Goal: Information Seeking & Learning: Find specific fact

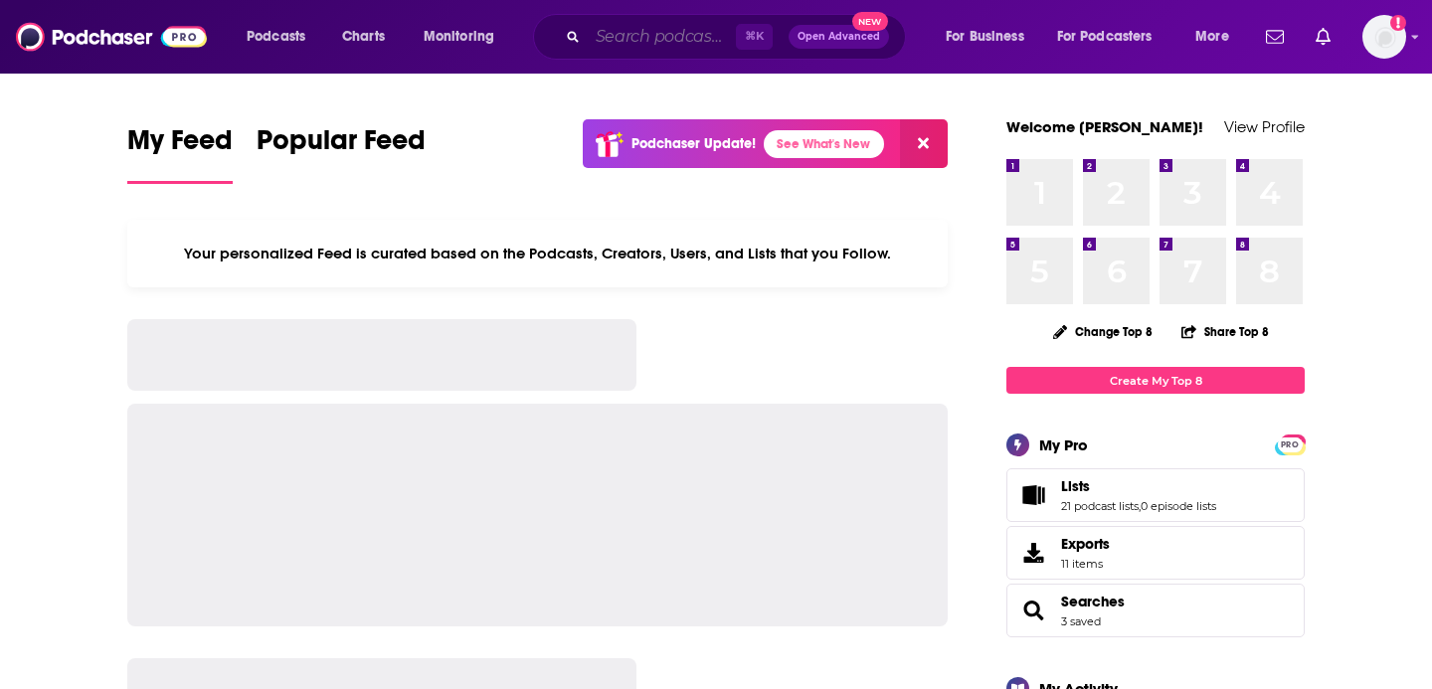
click at [717, 46] on input "Search podcasts, credits, & more..." at bounding box center [662, 37] width 148 height 32
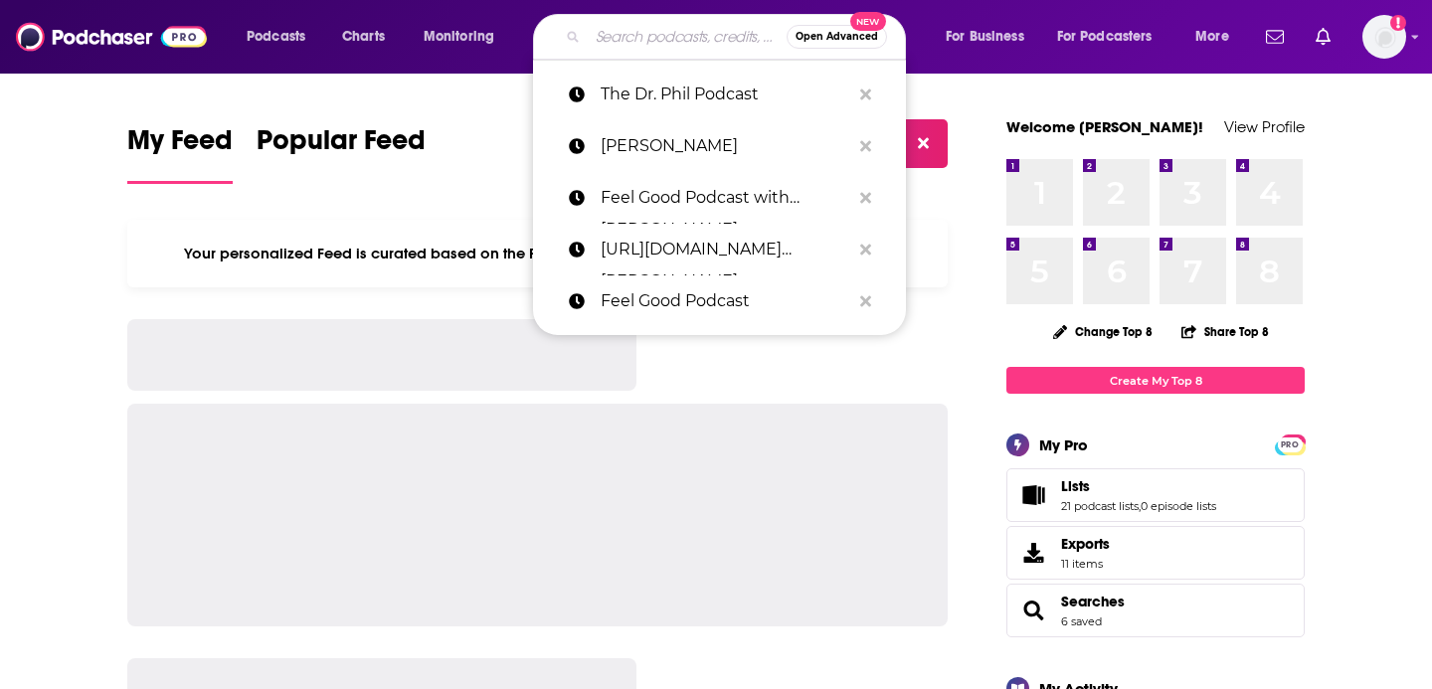
paste input "It’s Bizzy"
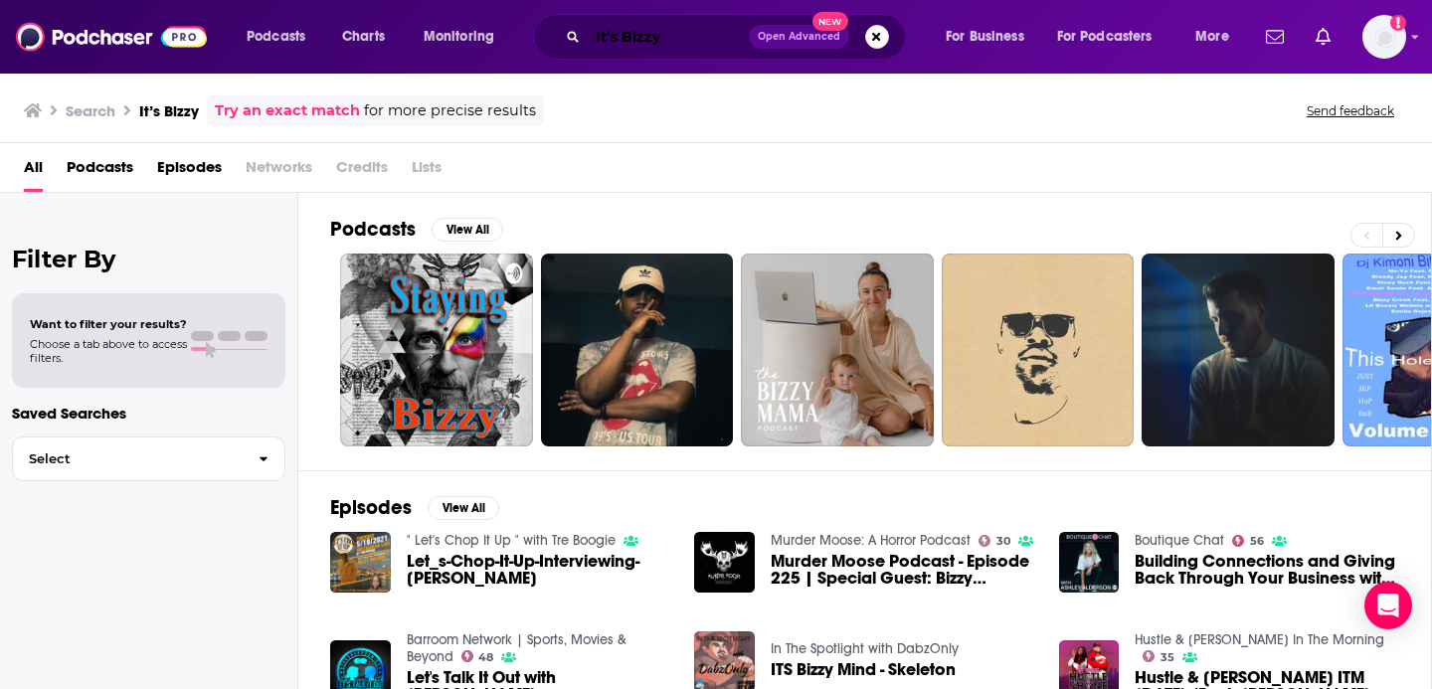
click at [640, 30] on input "It’s Bizzy" at bounding box center [668, 37] width 161 height 32
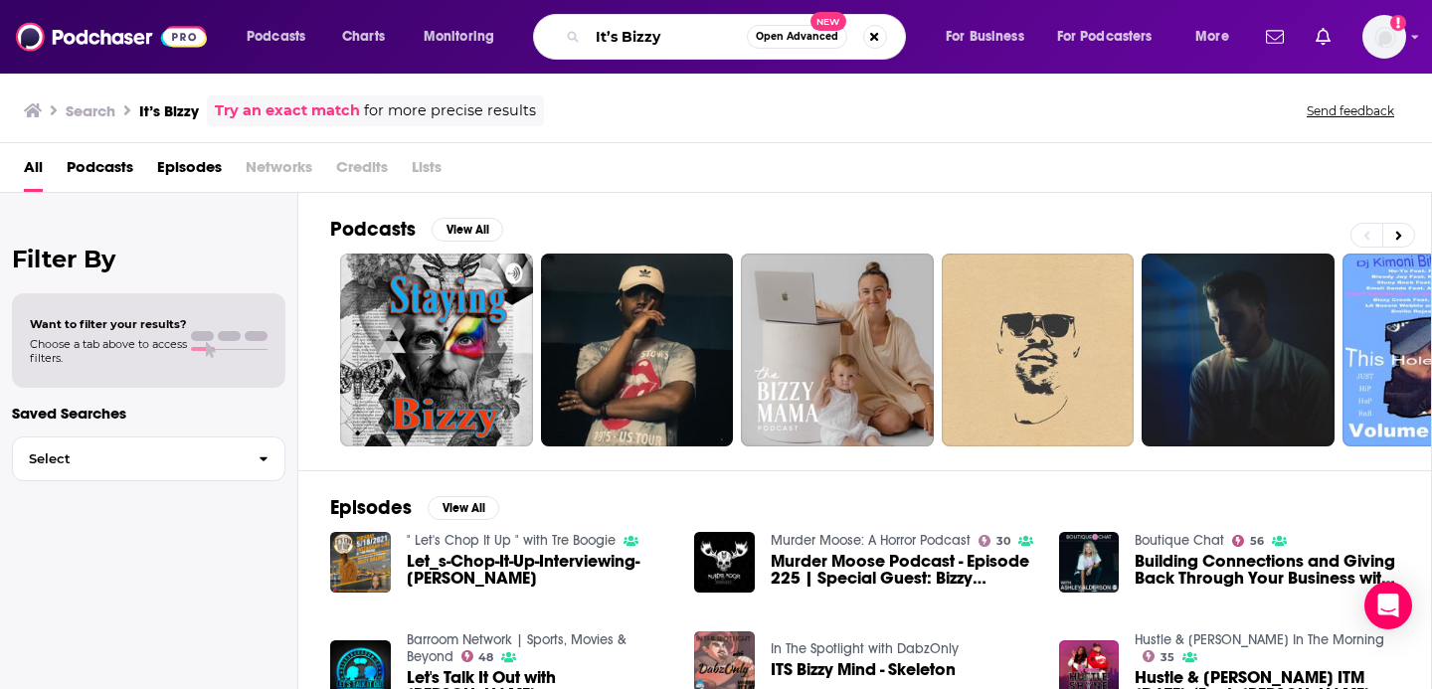
click at [640, 30] on input "It’s Bizzy" at bounding box center [667, 37] width 159 height 32
paste input "'s Bizzy with [PERSON_NAME]"
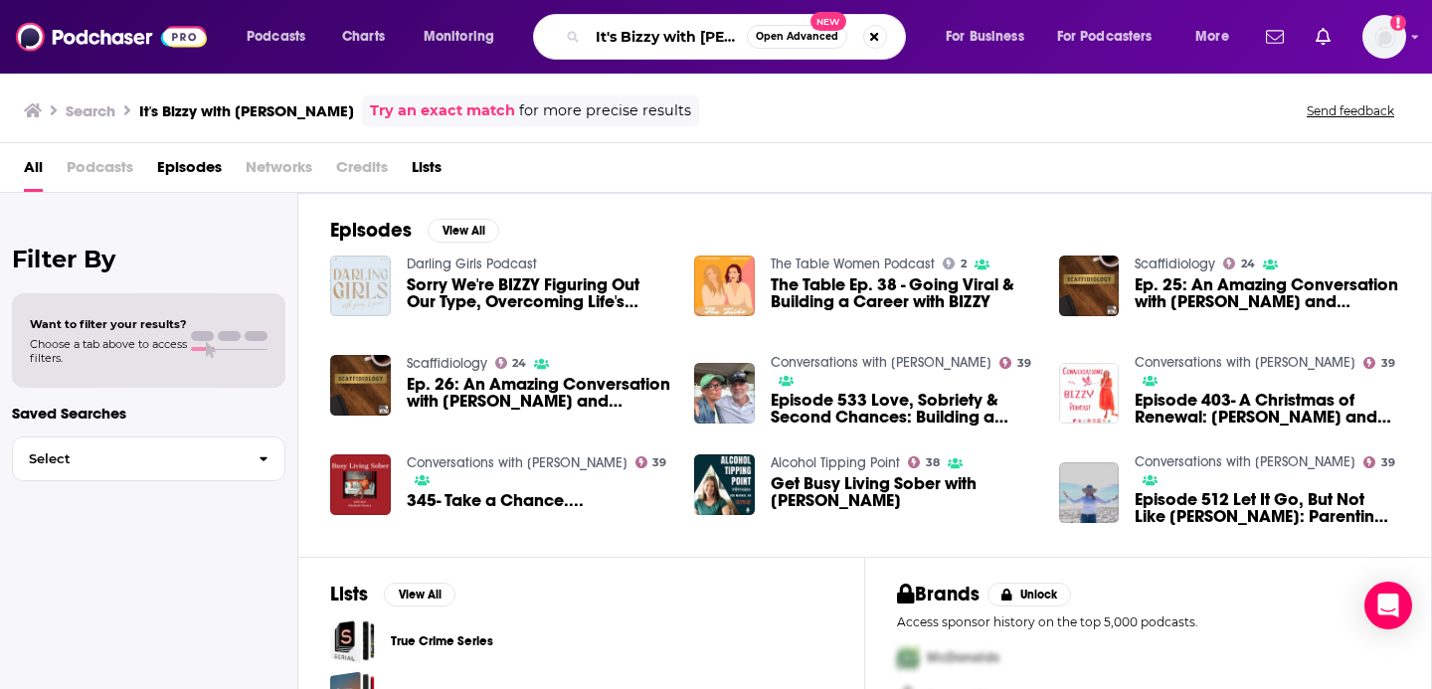
drag, startPoint x: 700, startPoint y: 39, endPoint x: 489, endPoint y: 36, distance: 210.8
click at [489, 38] on div "Podcasts Charts Monitoring It's Bizzy with Bizzy Chance Open Advanced New For B…" at bounding box center [740, 37] width 1015 height 46
type input "Bizzy Chance"
